Goal: Transaction & Acquisition: Purchase product/service

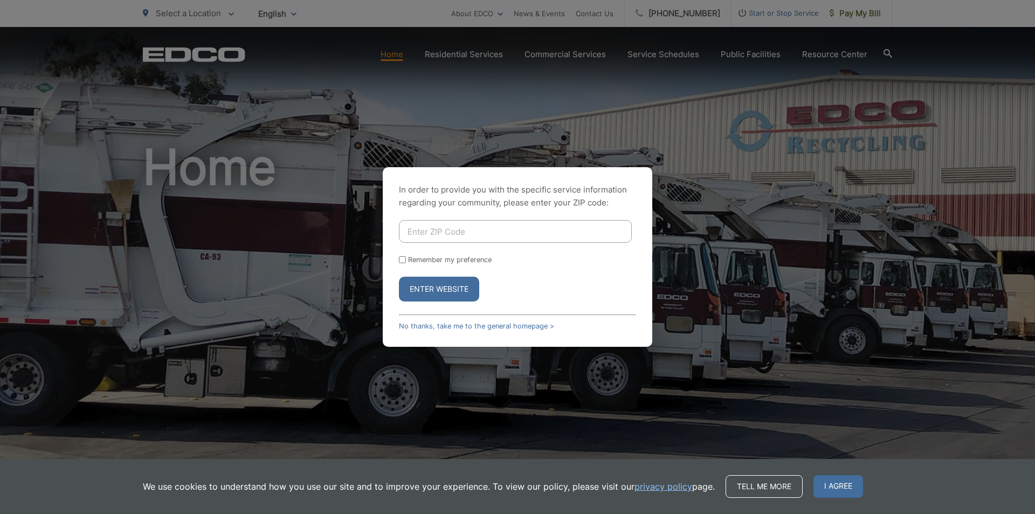
click at [446, 230] on input "Enter ZIP Code" at bounding box center [515, 231] width 233 height 23
type input "92028"
click at [431, 261] on label "Remember my preference" at bounding box center [450, 259] width 84 height 8
click at [406, 261] on input "Remember my preference" at bounding box center [402, 259] width 7 height 7
checkbox input "true"
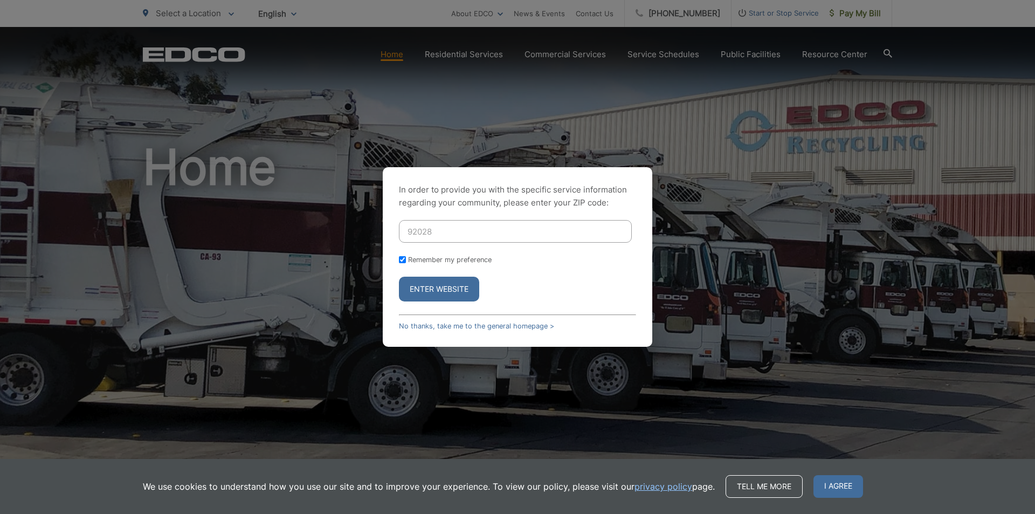
checkbox input "true"
click at [437, 291] on button "Enter Website" at bounding box center [439, 288] width 80 height 25
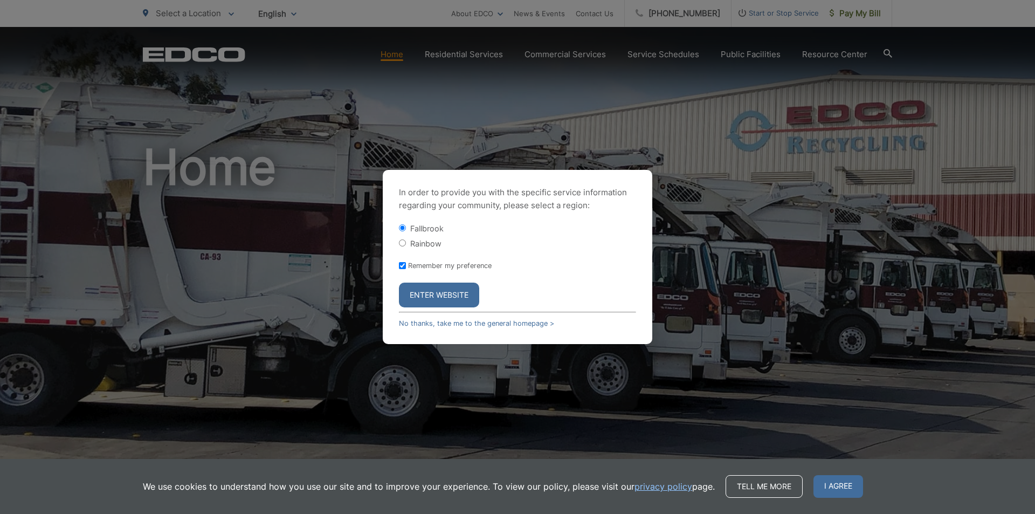
click at [434, 295] on button "Enter Website" at bounding box center [439, 294] width 80 height 25
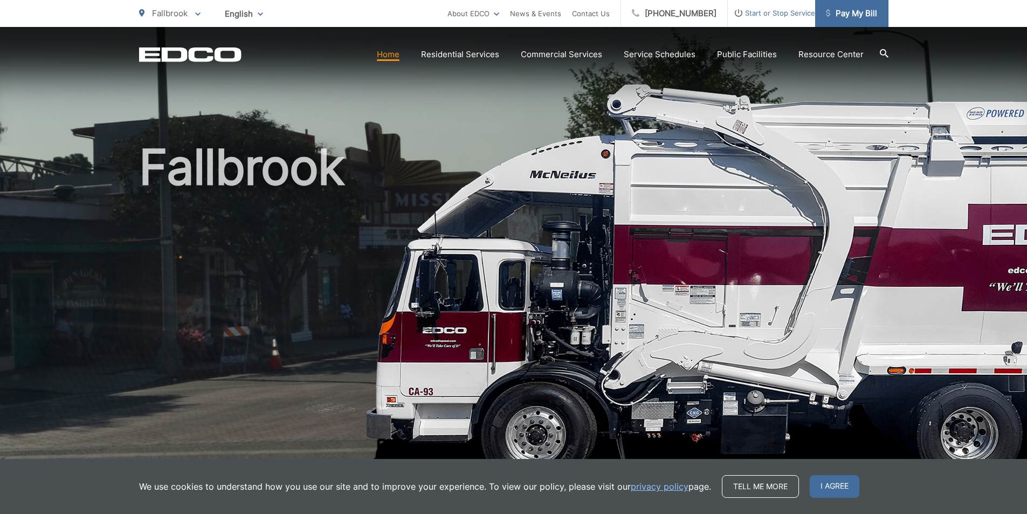
click at [859, 16] on span "Pay My Bill" at bounding box center [851, 13] width 51 height 13
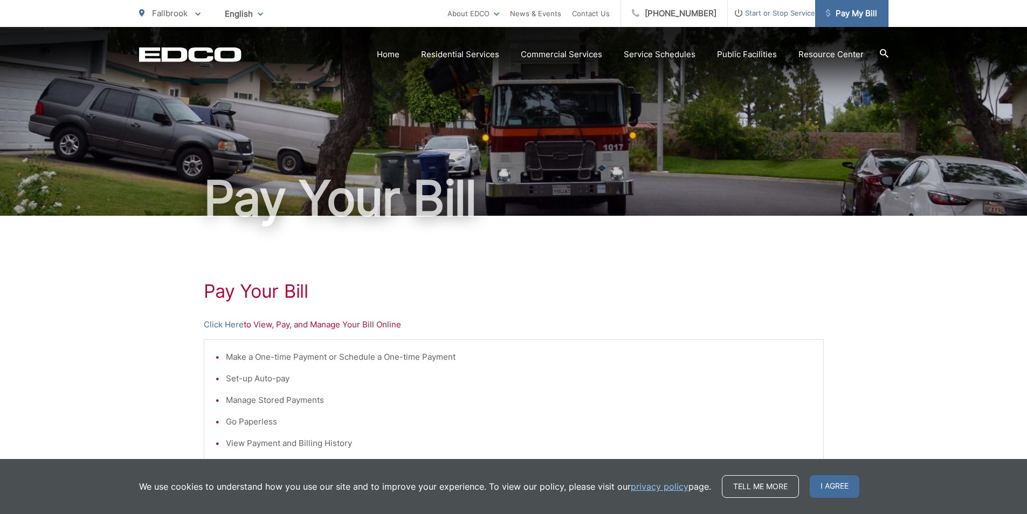
click at [850, 15] on span "Pay My Bill" at bounding box center [851, 13] width 51 height 13
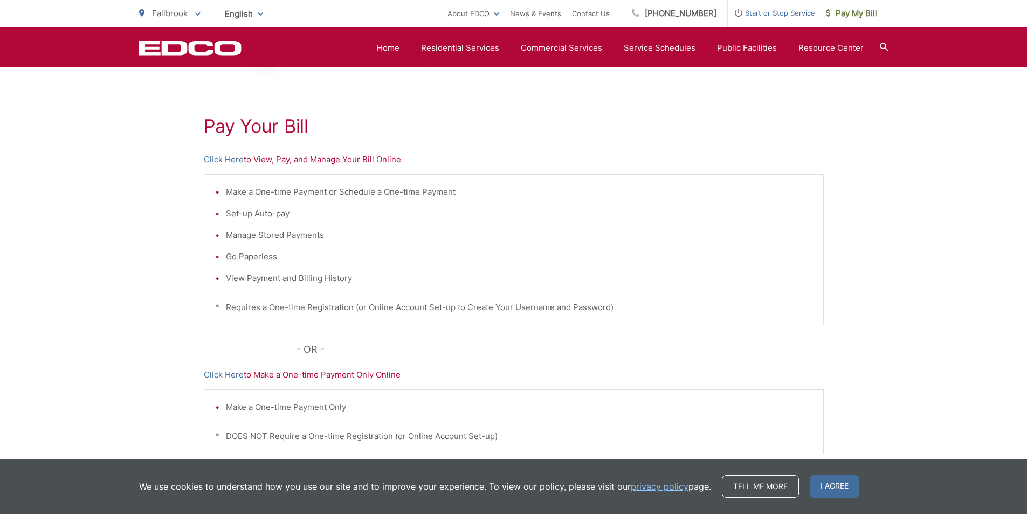
scroll to position [145, 0]
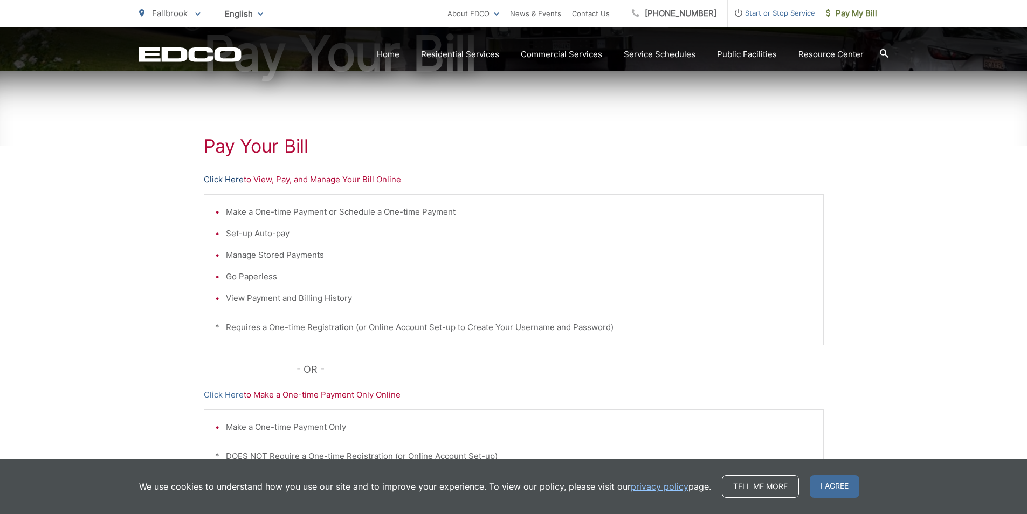
click at [224, 180] on link "Click Here" at bounding box center [224, 179] width 40 height 13
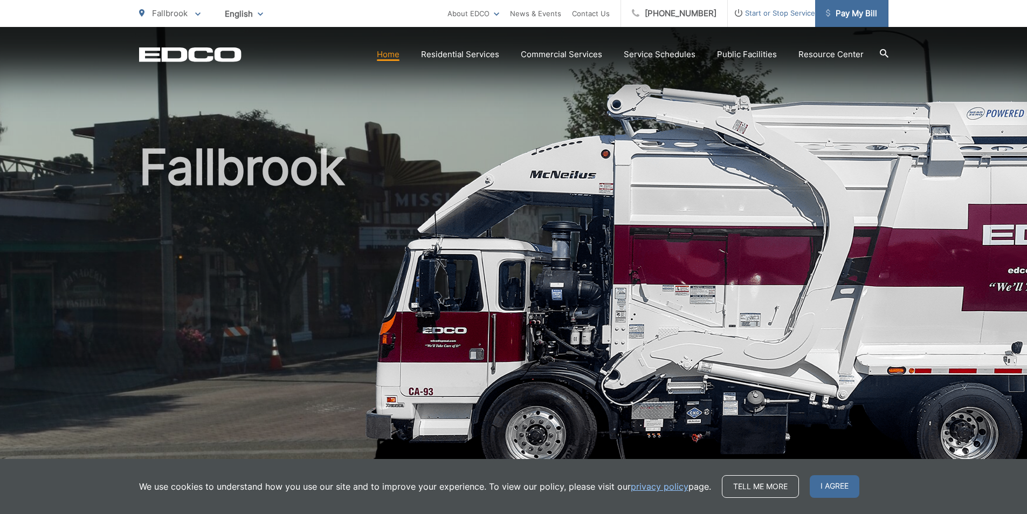
click at [849, 12] on span "Pay My Bill" at bounding box center [851, 13] width 51 height 13
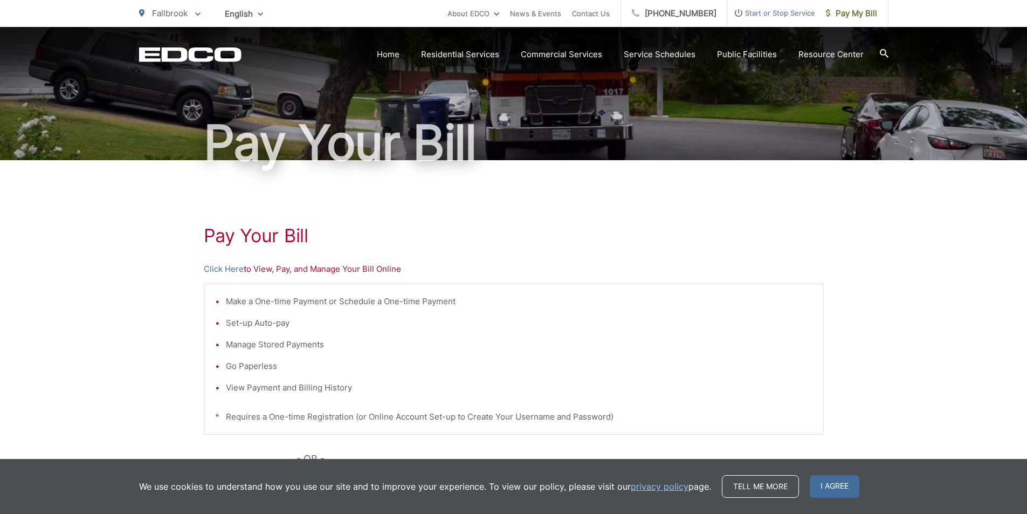
scroll to position [54, 0]
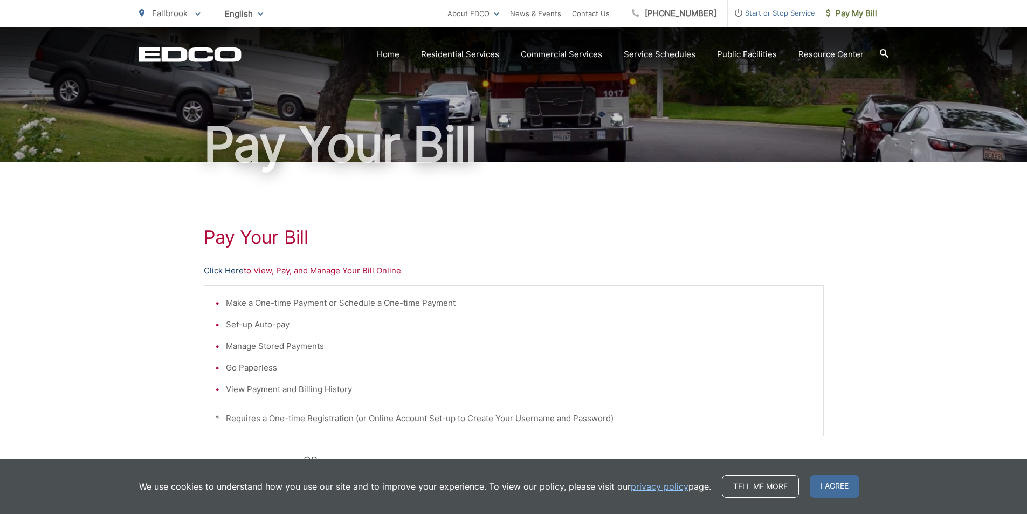
click at [220, 273] on link "Click Here" at bounding box center [224, 270] width 40 height 13
